Goal: Find specific page/section: Find specific page/section

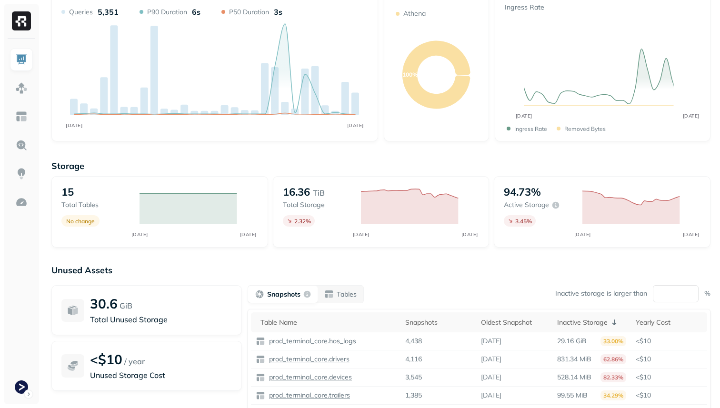
scroll to position [62, 0]
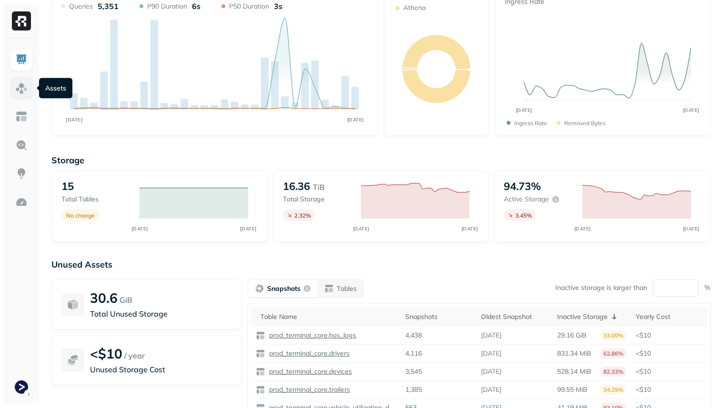
click at [27, 91] on img at bounding box center [21, 88] width 12 height 12
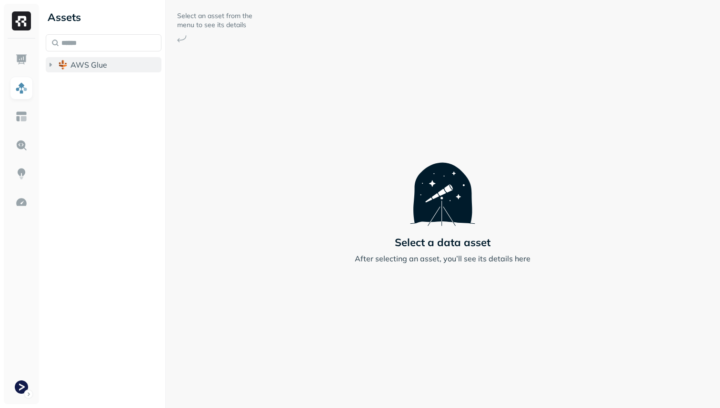
click at [91, 67] on span "AWS Glue" at bounding box center [88, 65] width 37 height 10
click at [91, 82] on span "prod_terminal_core" at bounding box center [114, 83] width 69 height 10
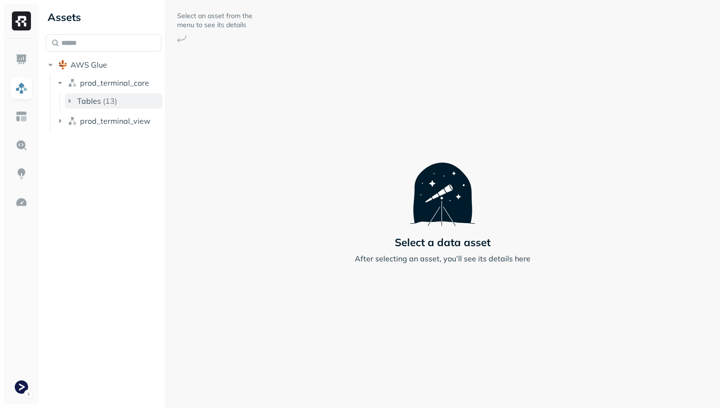
click at [108, 99] on p "( 13 )" at bounding box center [110, 101] width 14 height 10
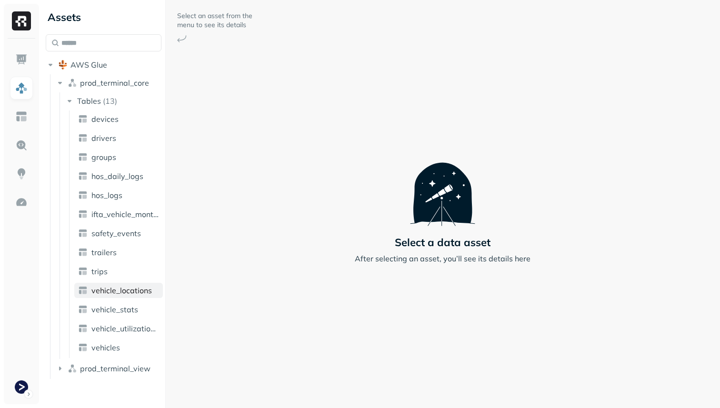
click at [136, 290] on span "vehicle_locations" at bounding box center [121, 291] width 60 height 10
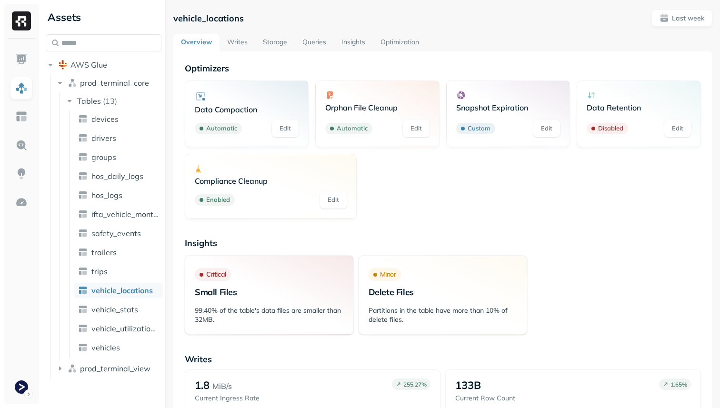
click at [279, 42] on link "Storage" at bounding box center [275, 42] width 40 height 17
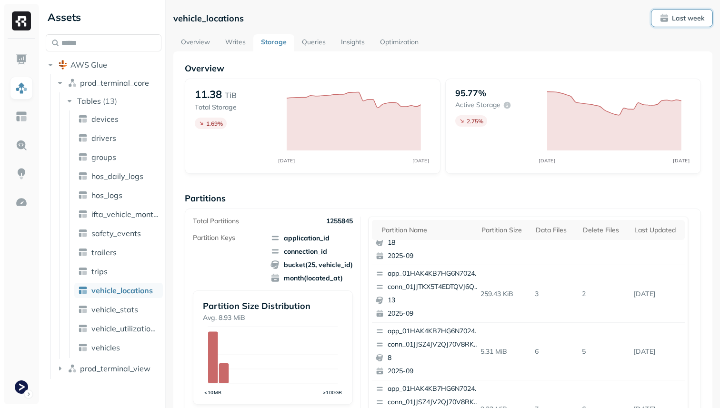
click at [694, 17] on p "Last week" at bounding box center [688, 18] width 32 height 9
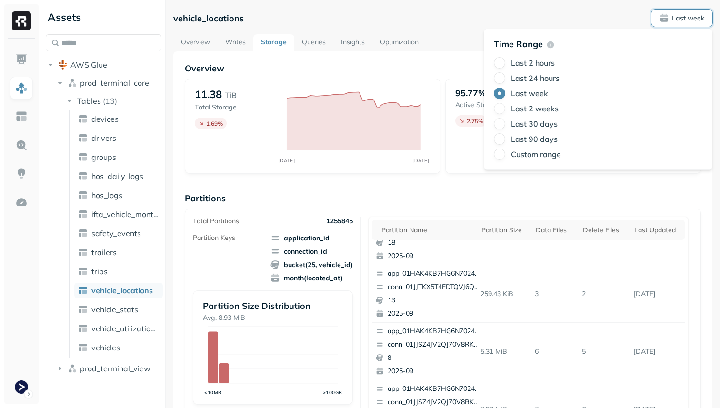
click at [536, 67] on label "Last 2 hours" at bounding box center [533, 63] width 44 height 10
click at [505, 67] on button "Last 2 hours" at bounding box center [499, 62] width 11 height 11
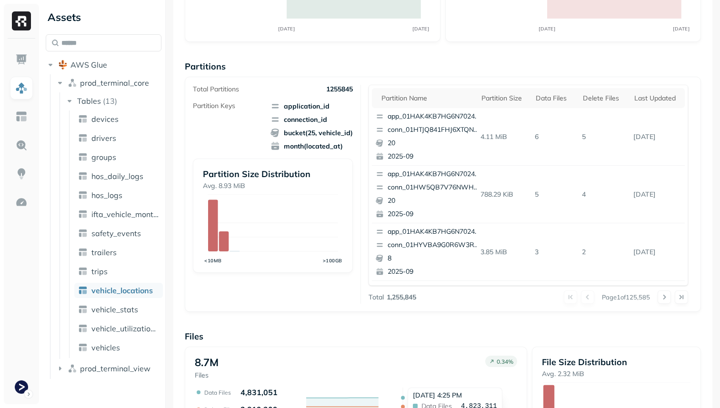
scroll to position [320, 0]
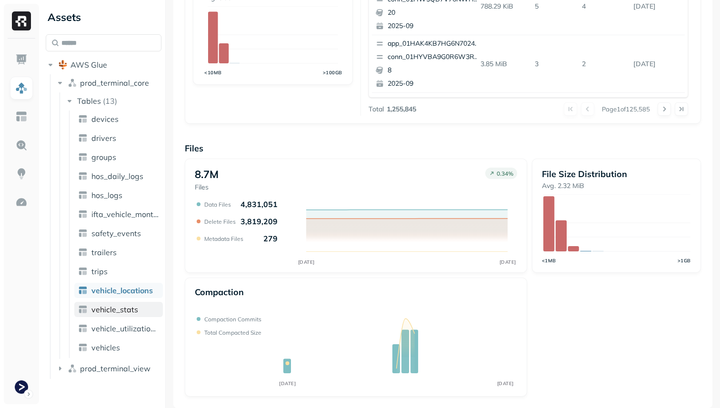
click at [135, 309] on span "vehicle_stats" at bounding box center [114, 310] width 47 height 10
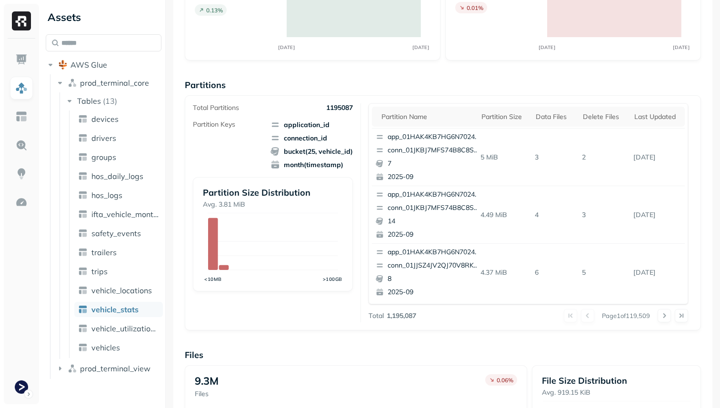
scroll to position [320, 0]
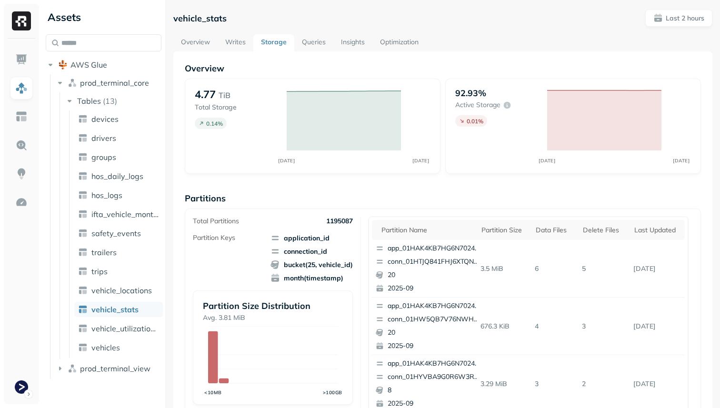
scroll to position [320, 0]
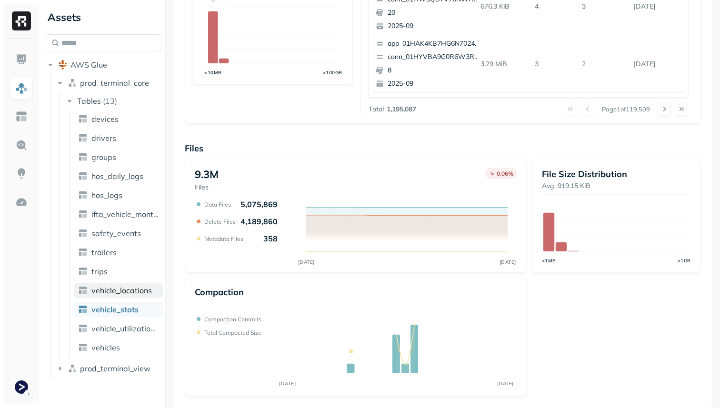
click at [129, 287] on span "vehicle_locations" at bounding box center [121, 291] width 60 height 10
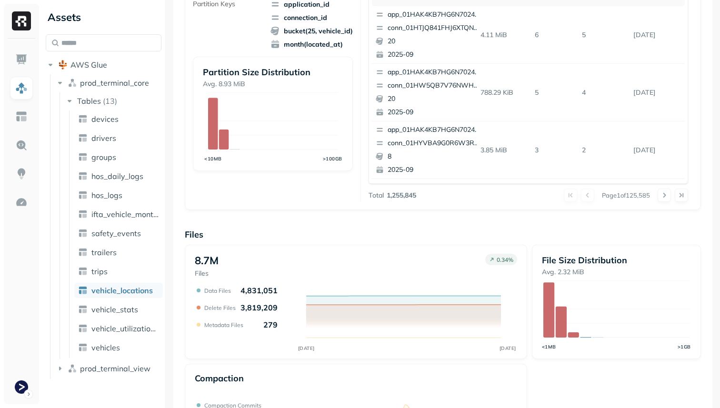
scroll to position [320, 0]
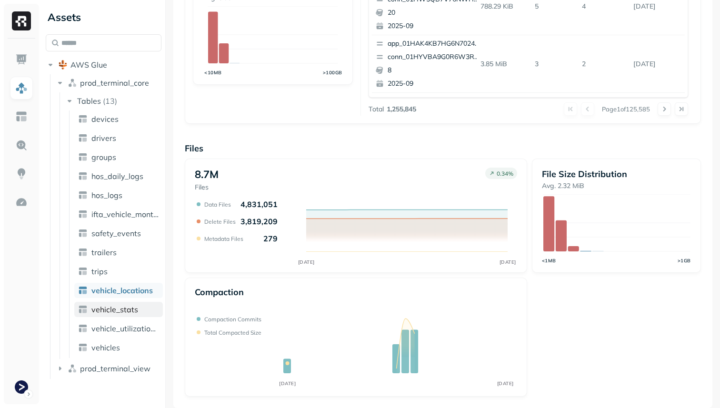
click at [125, 306] on span "vehicle_stats" at bounding box center [114, 310] width 47 height 10
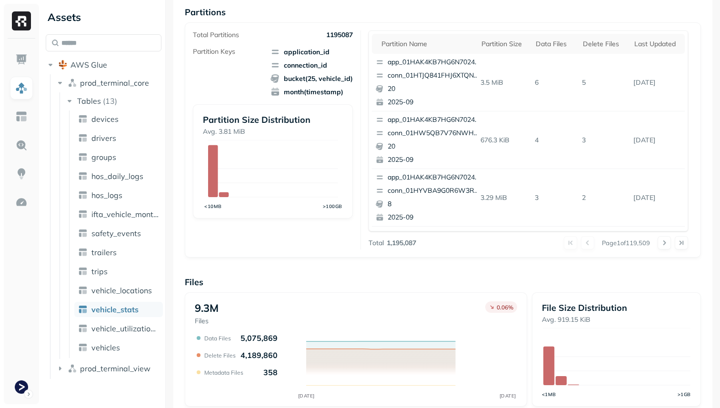
scroll to position [320, 0]
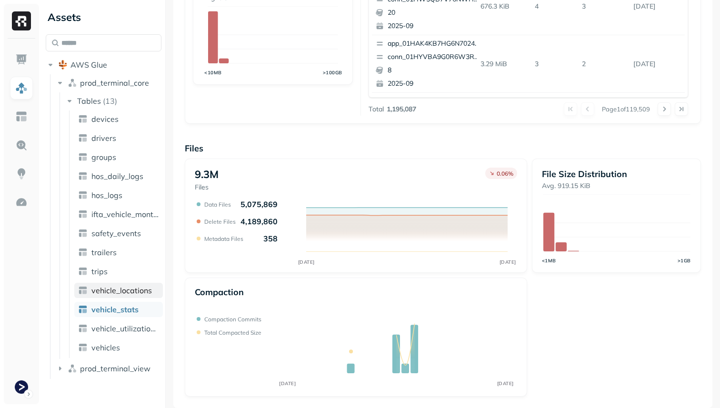
click at [120, 292] on span "vehicle_locations" at bounding box center [121, 291] width 60 height 10
